Goal: Information Seeking & Learning: Learn about a topic

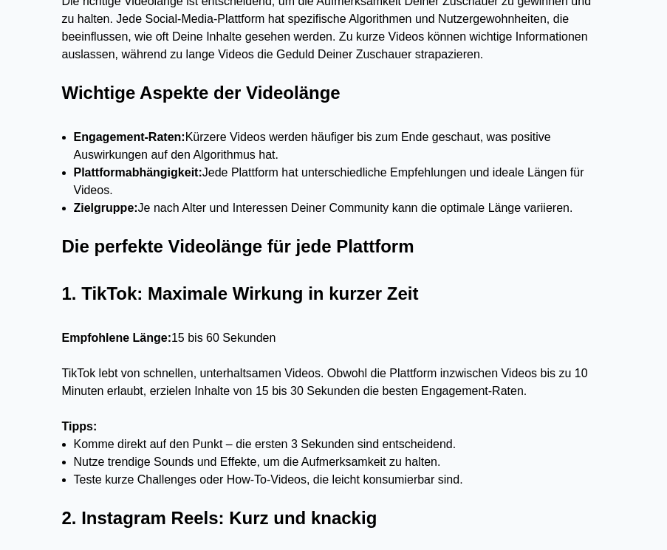
scroll to position [829, 0]
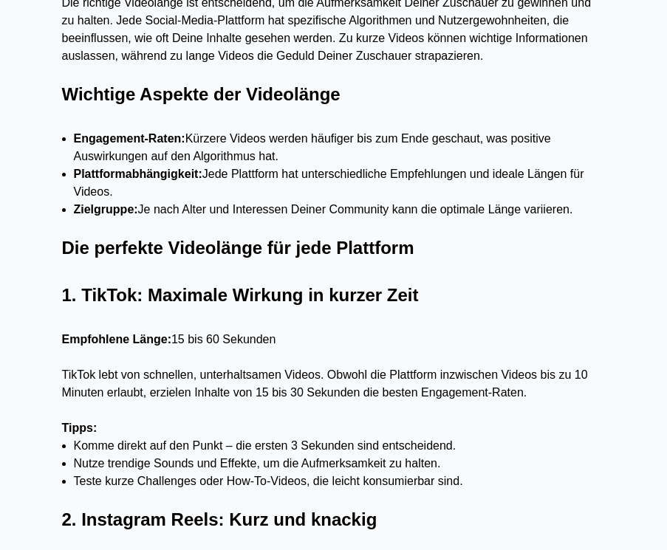
click at [394, 164] on li "Engagement-Raten: Kürzere Videos werden häufiger bis zum Ende geschaut, was pos…" at bounding box center [340, 147] width 532 height 35
click at [388, 160] on li "Engagement-Raten: Kürzere Videos werden häufiger bis zum Ende geschaut, was pos…" at bounding box center [340, 147] width 532 height 35
click at [437, 152] on li "Engagement-Raten: Kürzere Videos werden häufiger bis zum Ende geschaut, was pos…" at bounding box center [340, 147] width 532 height 35
click at [422, 151] on li "Engagement-Raten: Kürzere Videos werden häufiger bis zum Ende geschaut, was pos…" at bounding box center [340, 147] width 532 height 35
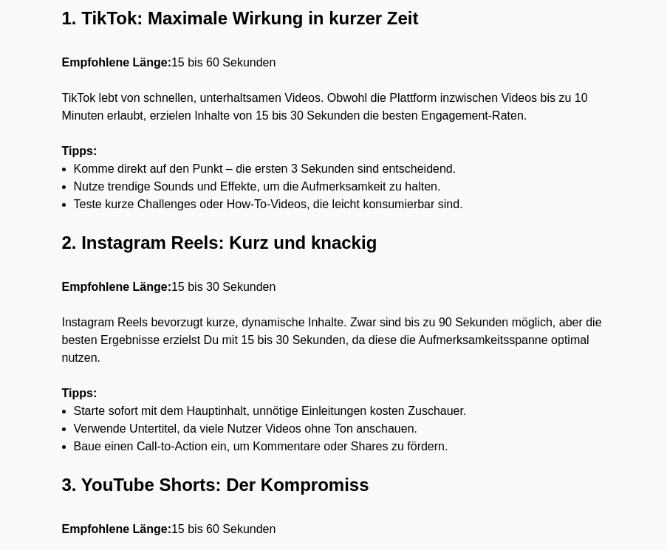
scroll to position [1112, 0]
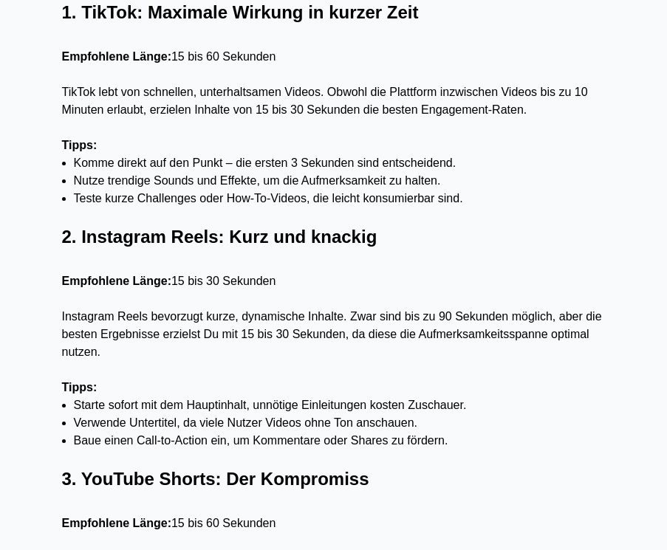
click at [201, 113] on p "TikTok lebt von schnellen, unterhaltsamen Videos. Obwohl die Plattform inzwisch…" at bounding box center [333, 100] width 543 height 35
click at [213, 111] on p "TikTok lebt von schnellen, unterhaltsamen Videos. Obwohl die Plattform inzwisch…" at bounding box center [333, 100] width 543 height 35
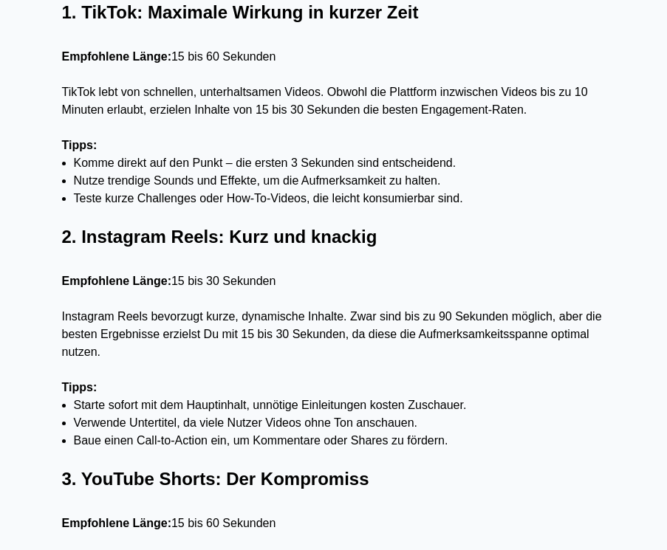
click at [213, 111] on p "TikTok lebt von schnellen, unterhaltsamen Videos. Obwohl die Plattform inzwisch…" at bounding box center [333, 100] width 543 height 35
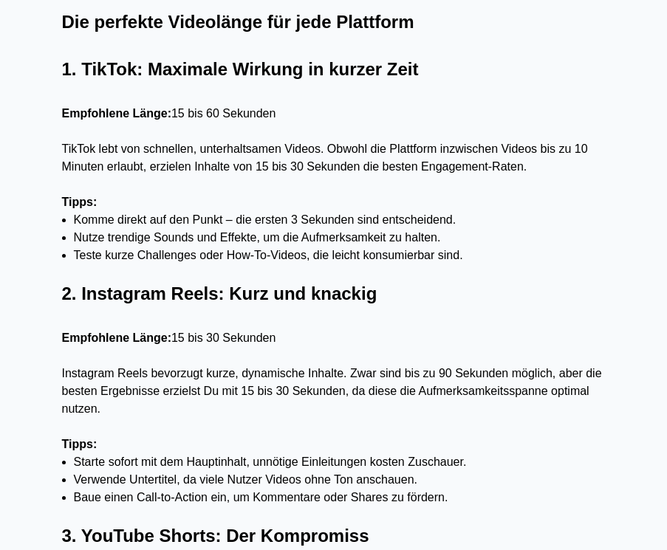
scroll to position [1022, 0]
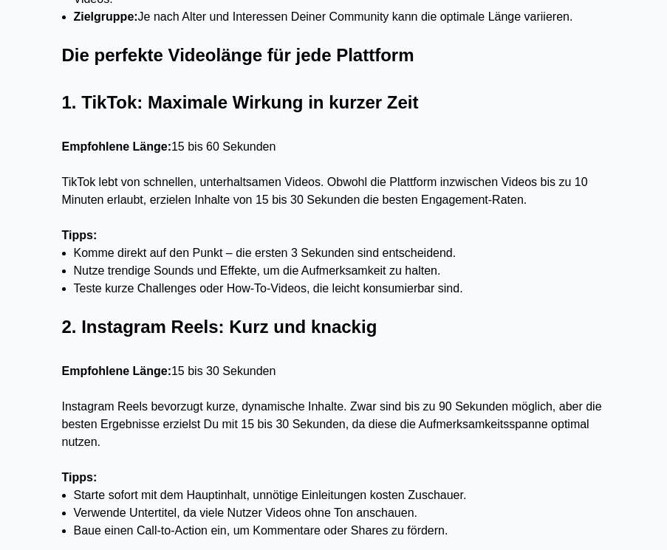
click at [277, 422] on p "Instagram Reels bevorzugt kurze, dynamische Inhalte. Zwar sind bis zu 90 Sekund…" at bounding box center [333, 424] width 543 height 53
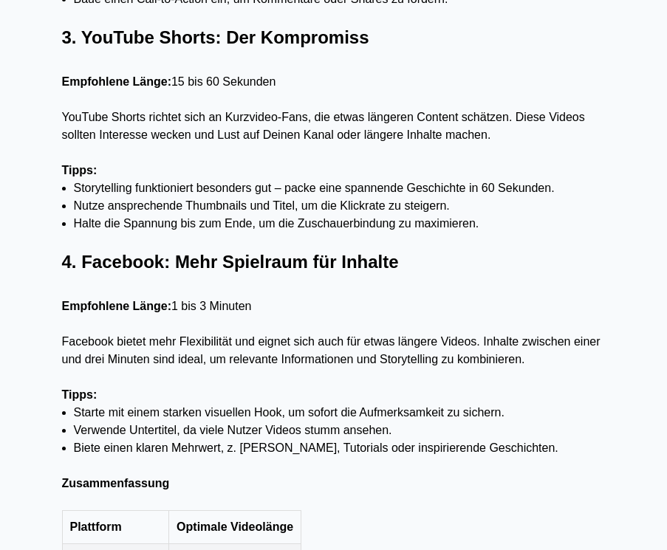
scroll to position [1557, 0]
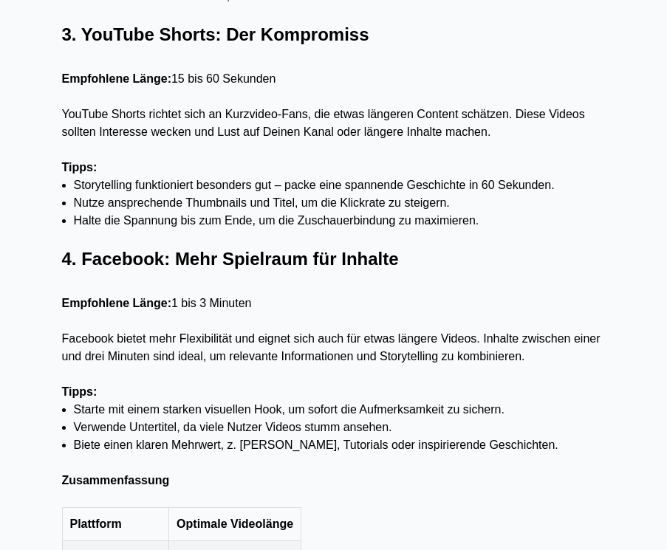
click at [277, 422] on li "Verwende Untertitel, da viele Nutzer Videos stumm ansehen." at bounding box center [340, 428] width 532 height 18
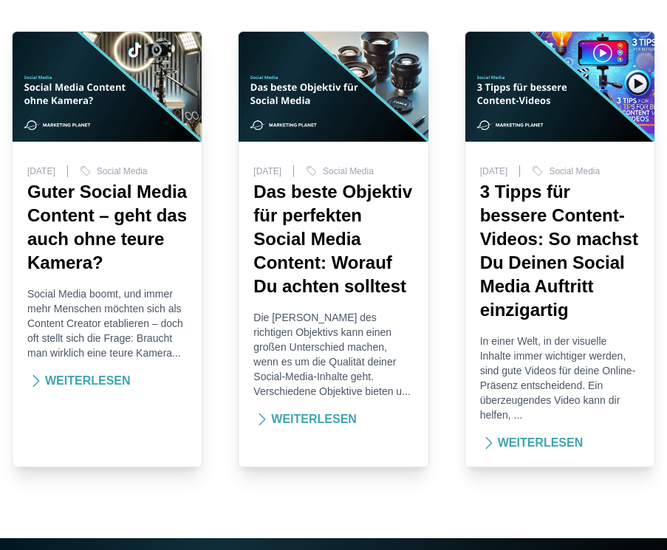
scroll to position [2777, 0]
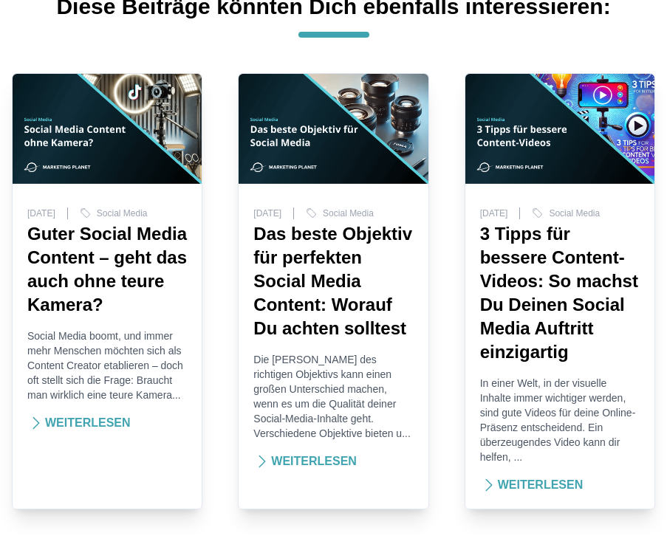
click at [223, 258] on div "[DATE] Social Media Guter Social Media Content – geht das auch ohne teure Kamer…" at bounding box center [333, 291] width 643 height 436
click at [208, 262] on div "[DATE] Social Media Guter Social Media Content – geht das auch ohne teure Kamer…" at bounding box center [333, 291] width 643 height 436
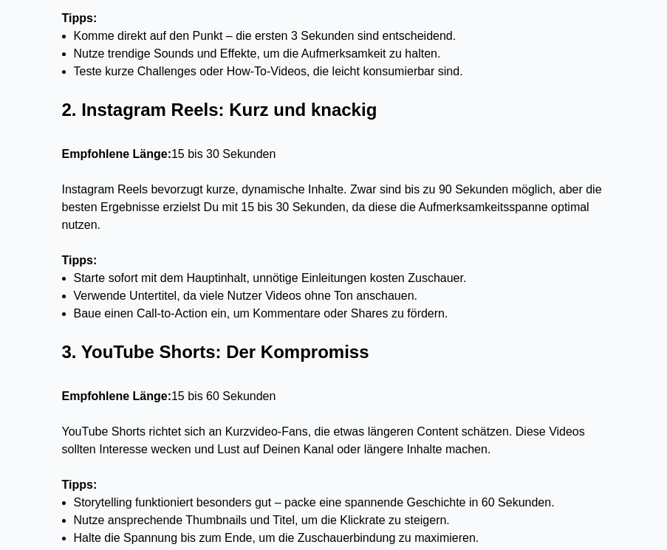
scroll to position [1238, 0]
